Goal: Information Seeking & Learning: Learn about a topic

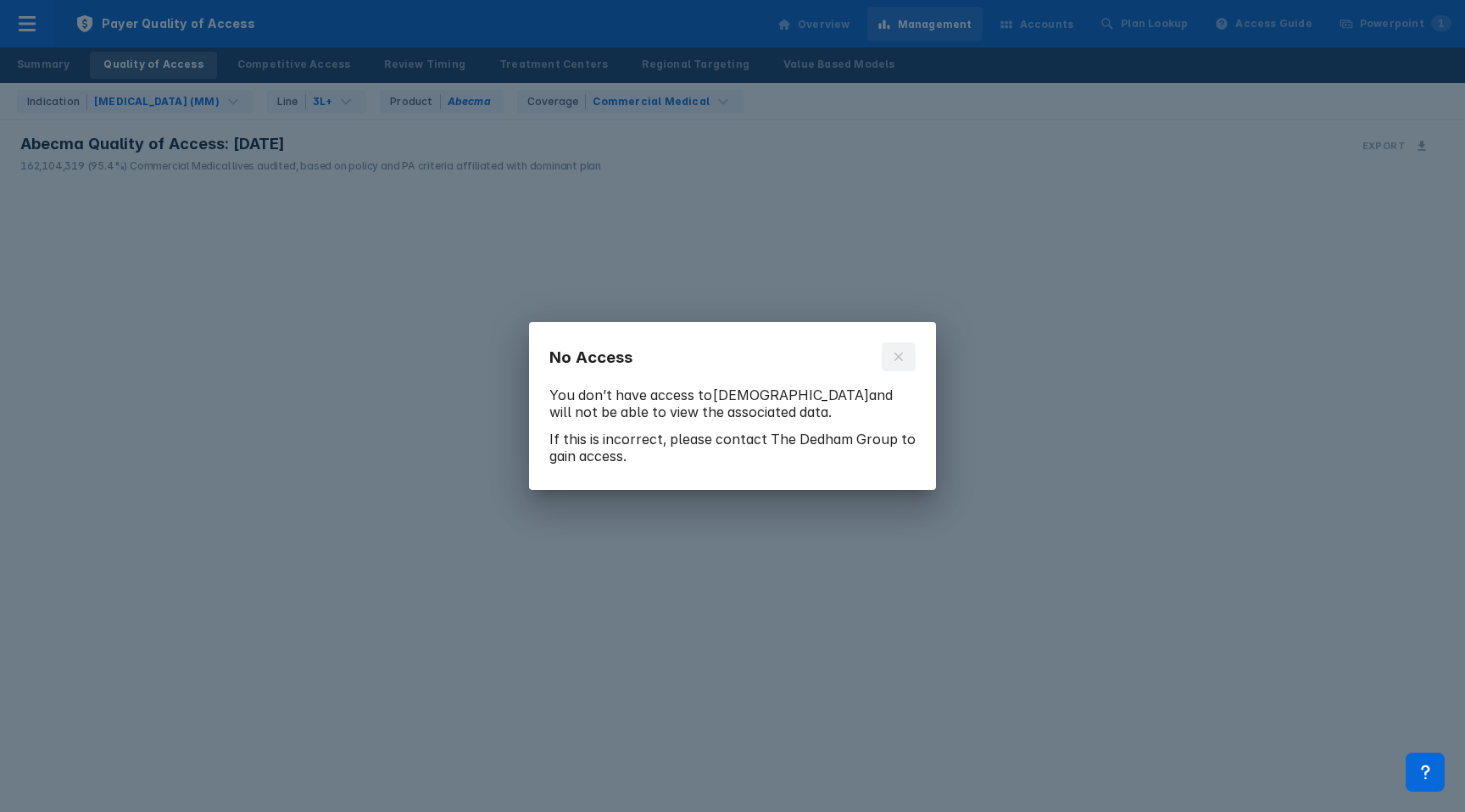
click at [897, 355] on icon at bounding box center [898, 356] width 8 height 8
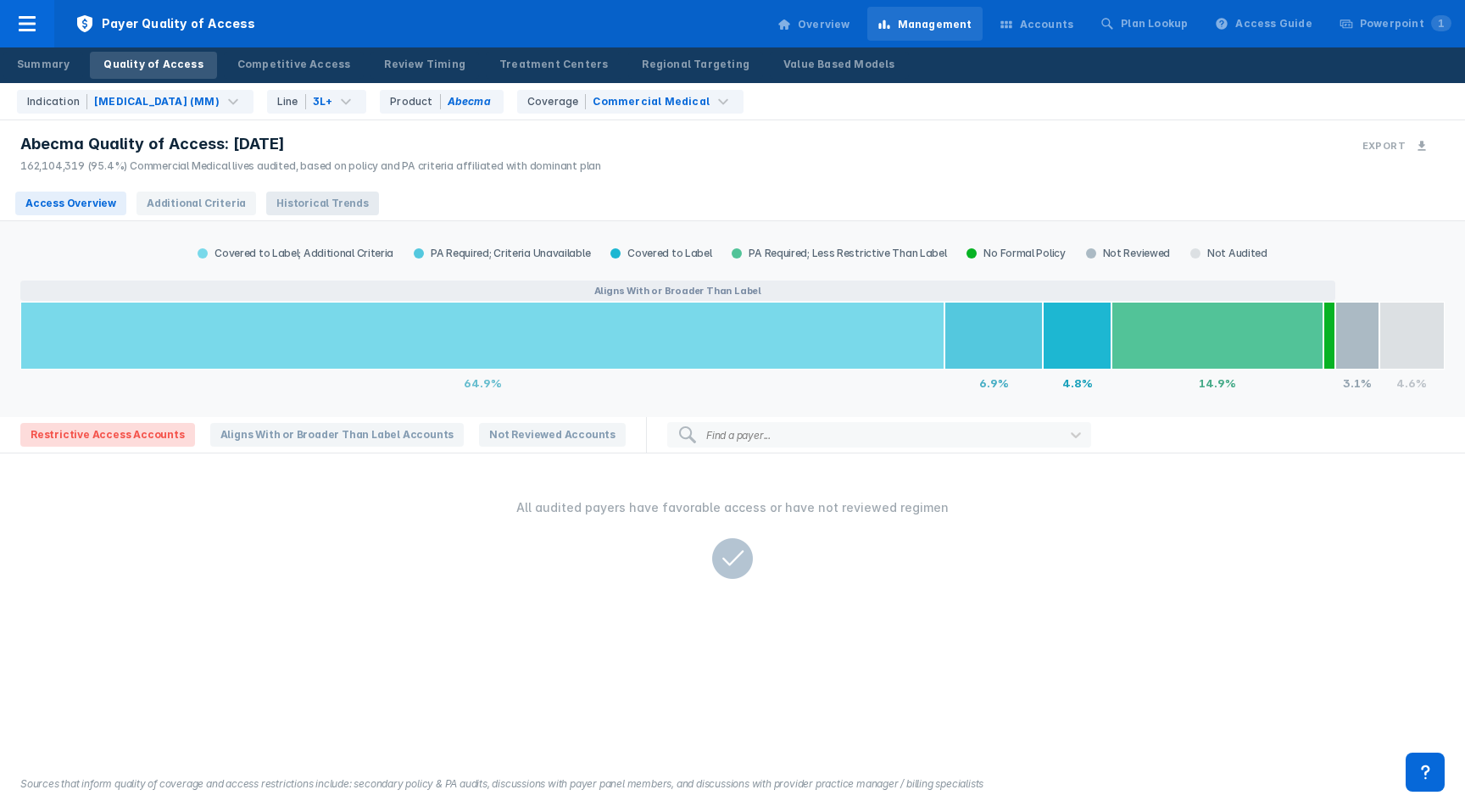
click at [303, 198] on span "Historical Trends" at bounding box center [323, 203] width 113 height 23
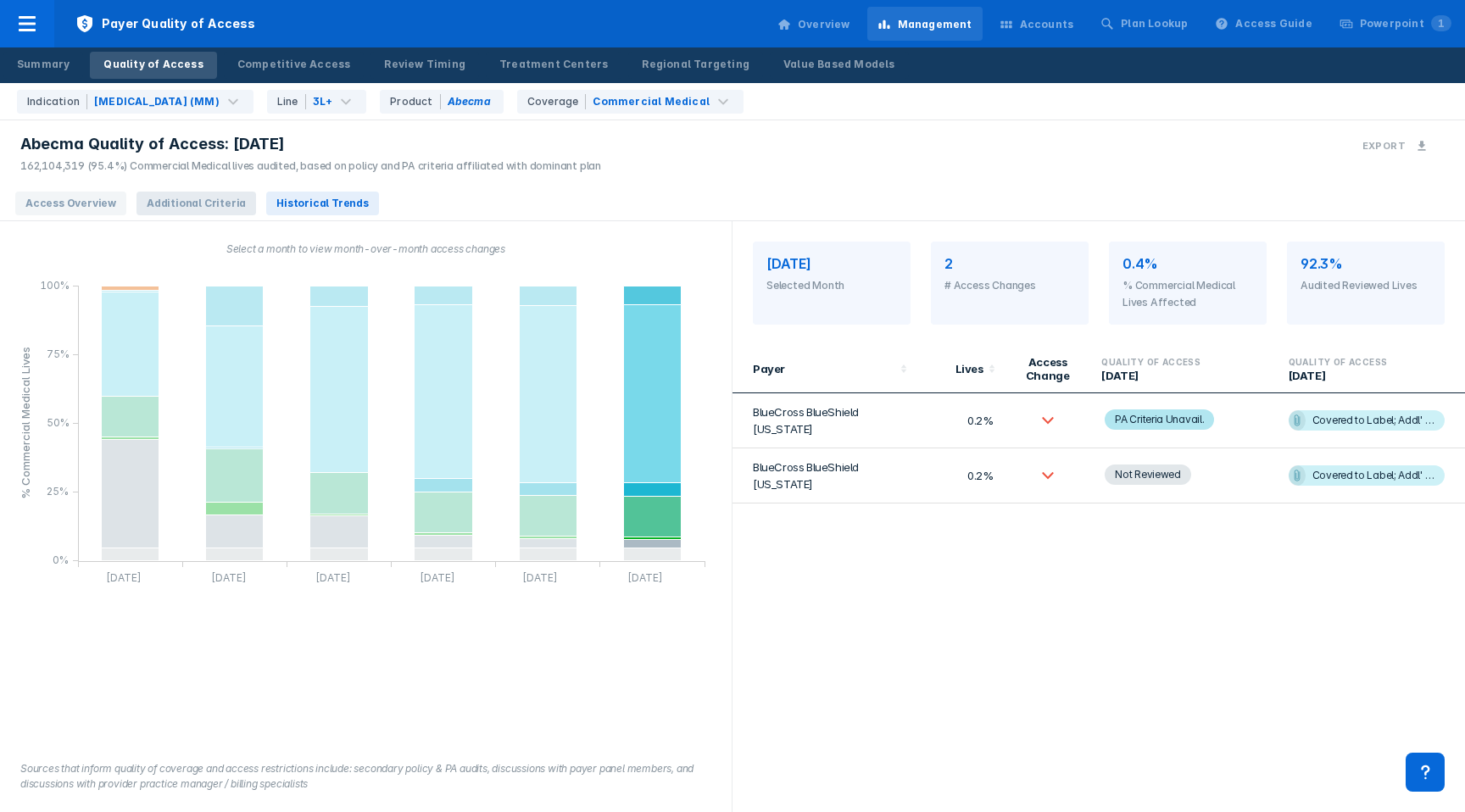
click at [156, 197] on span "Additional Criteria" at bounding box center [196, 203] width 119 height 23
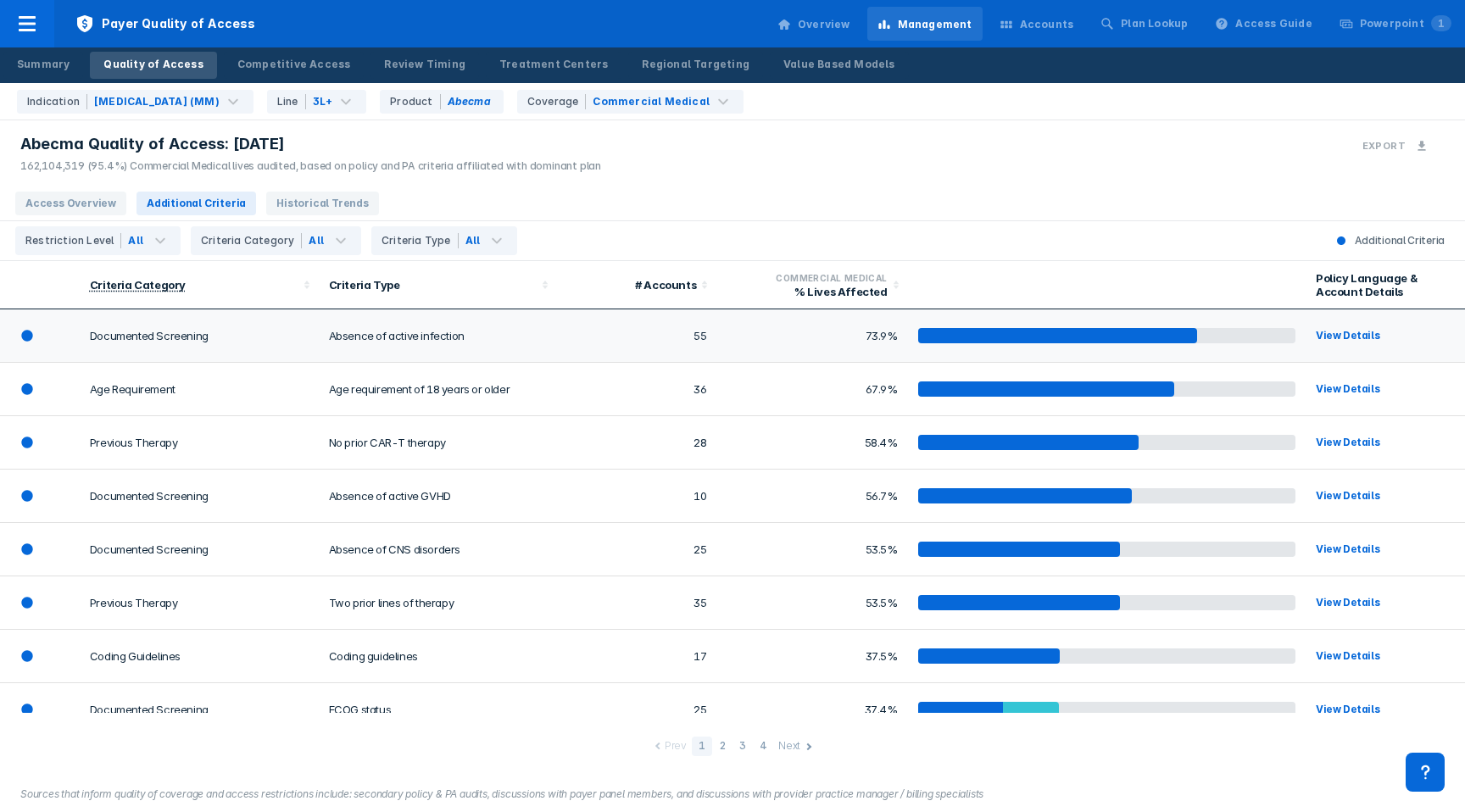
click at [470, 347] on td "Absence of active infection" at bounding box center [438, 336] width 239 height 53
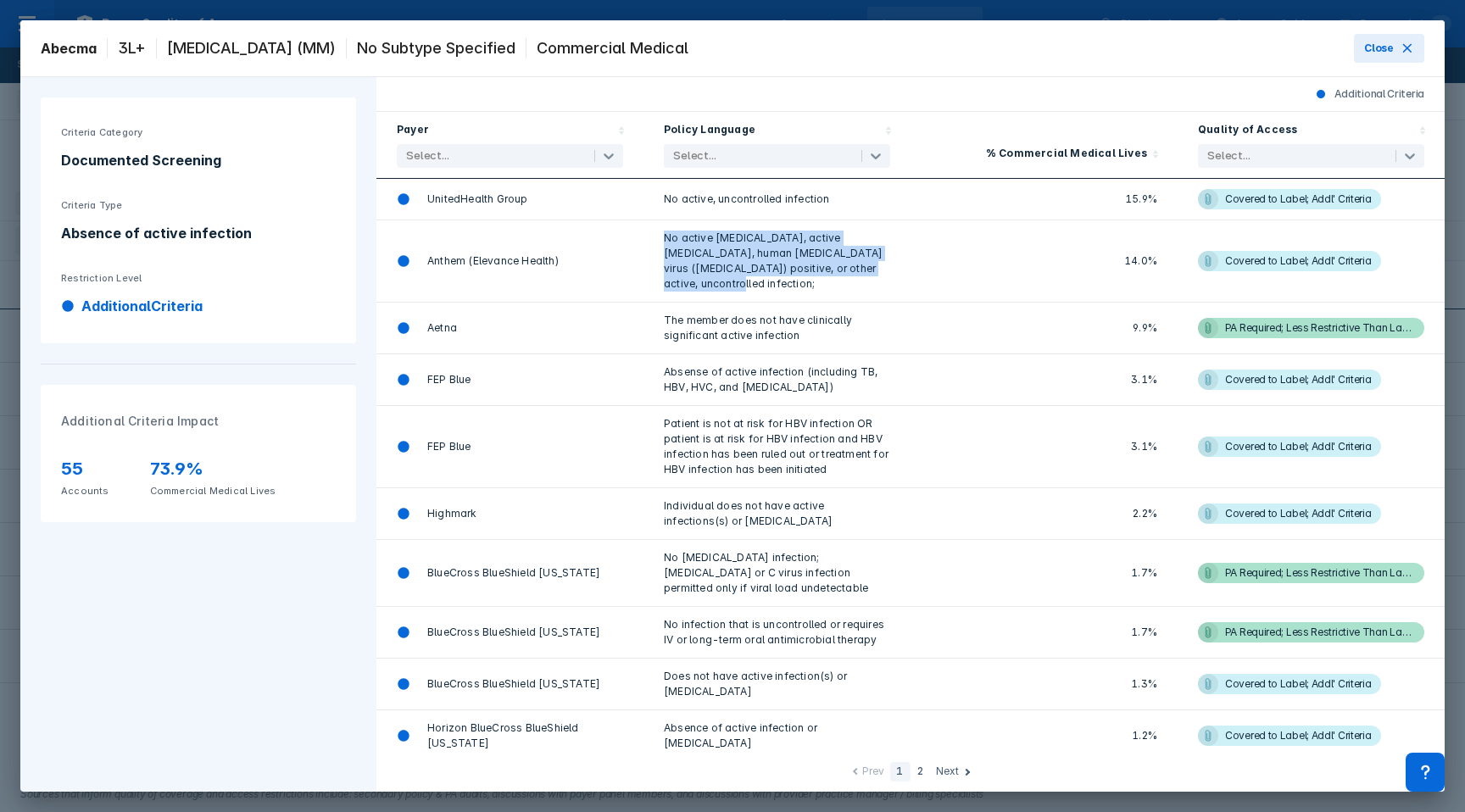
drag, startPoint x: 717, startPoint y: 284, endPoint x: 662, endPoint y: 241, distance: 69.8
click at [662, 241] on div "No active [MEDICAL_DATA], active [MEDICAL_DATA], human [MEDICAL_DATA] virus ([M…" at bounding box center [777, 262] width 267 height 83
copy div "No active [MEDICAL_DATA], active [MEDICAL_DATA], human [MEDICAL_DATA] virus ([M…"
click at [1387, 49] on span "Close" at bounding box center [1379, 48] width 30 height 15
